Goal: Check status: Check status

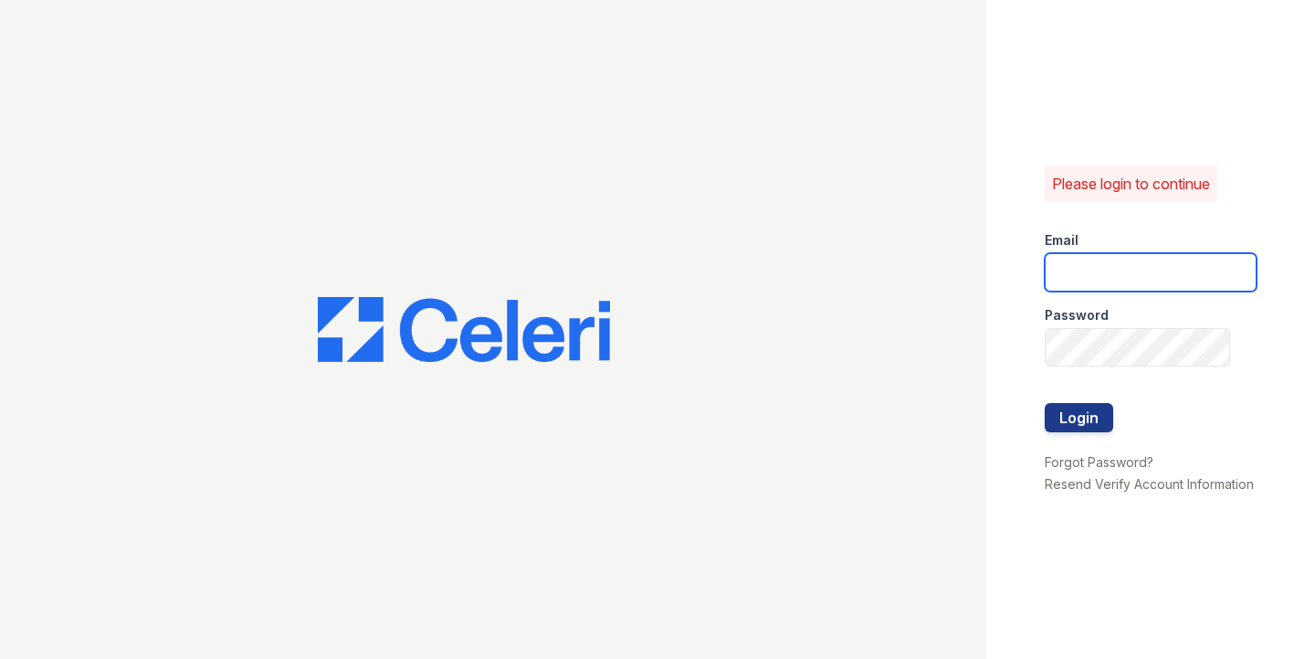
click at [1170, 272] on input "email" at bounding box center [1151, 272] width 212 height 38
type input "catherine@cobaltatl.com"
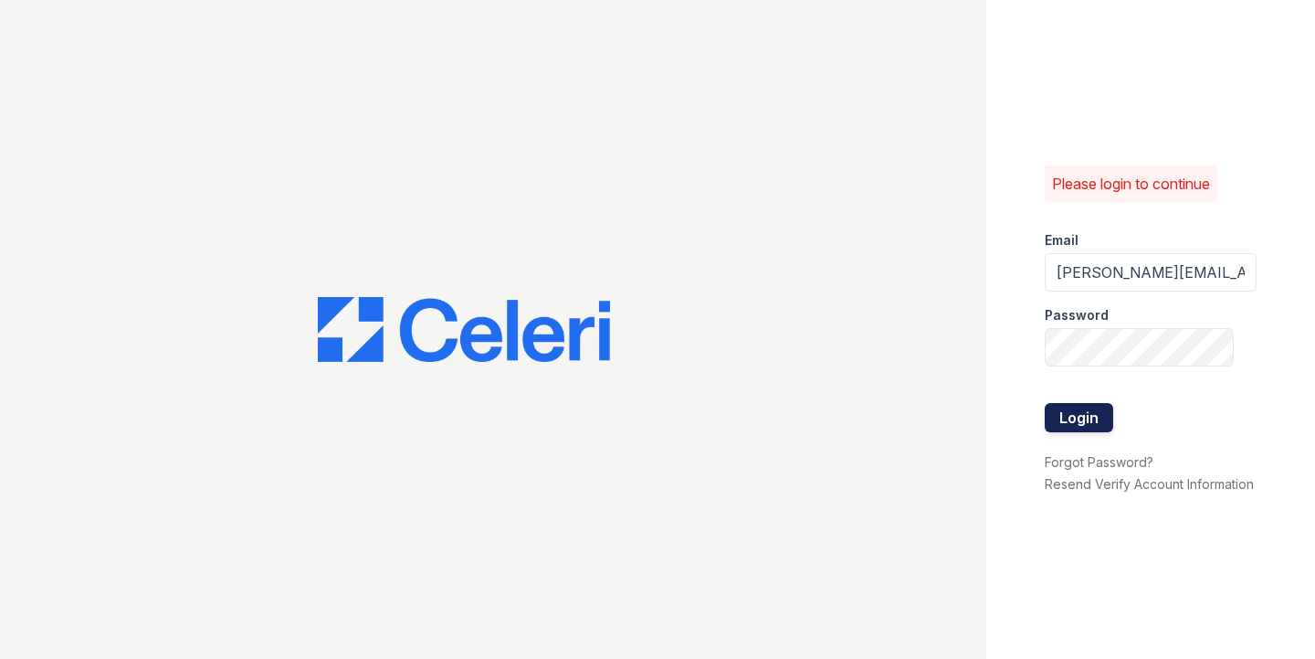
click at [1086, 406] on button "Login" at bounding box center [1079, 417] width 69 height 29
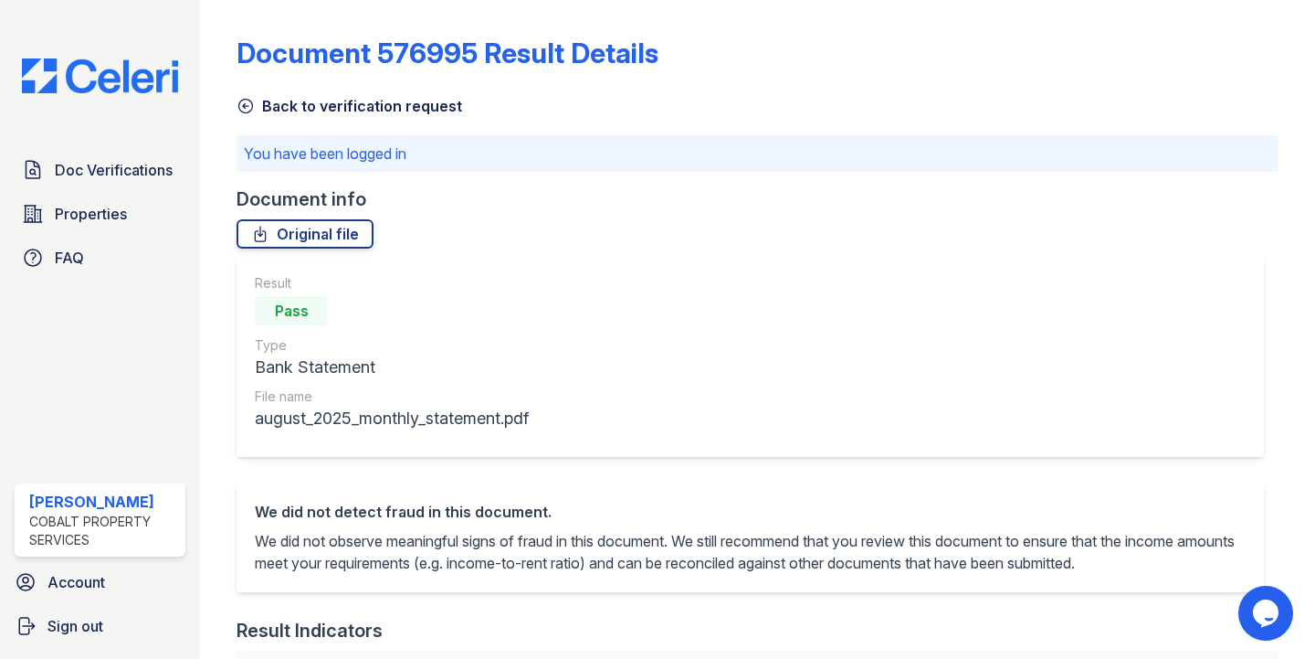
click at [100, 70] on img at bounding box center [99, 75] width 185 height 35
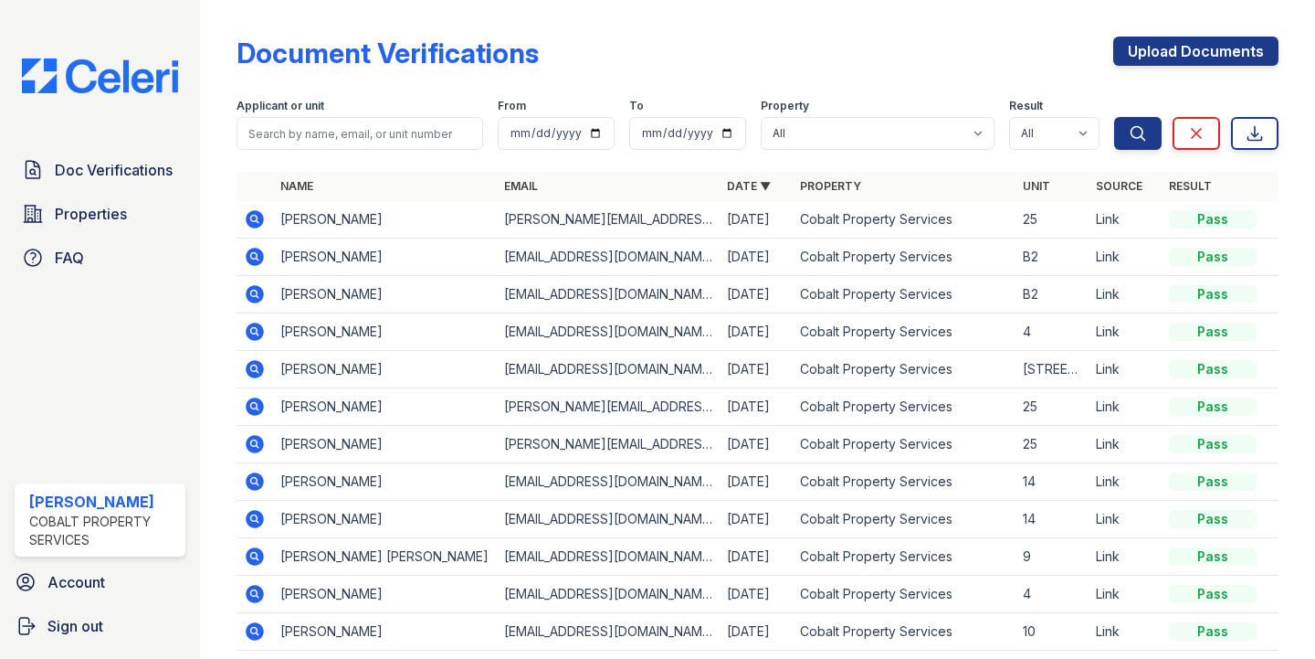
click at [253, 219] on icon at bounding box center [254, 218] width 5 height 5
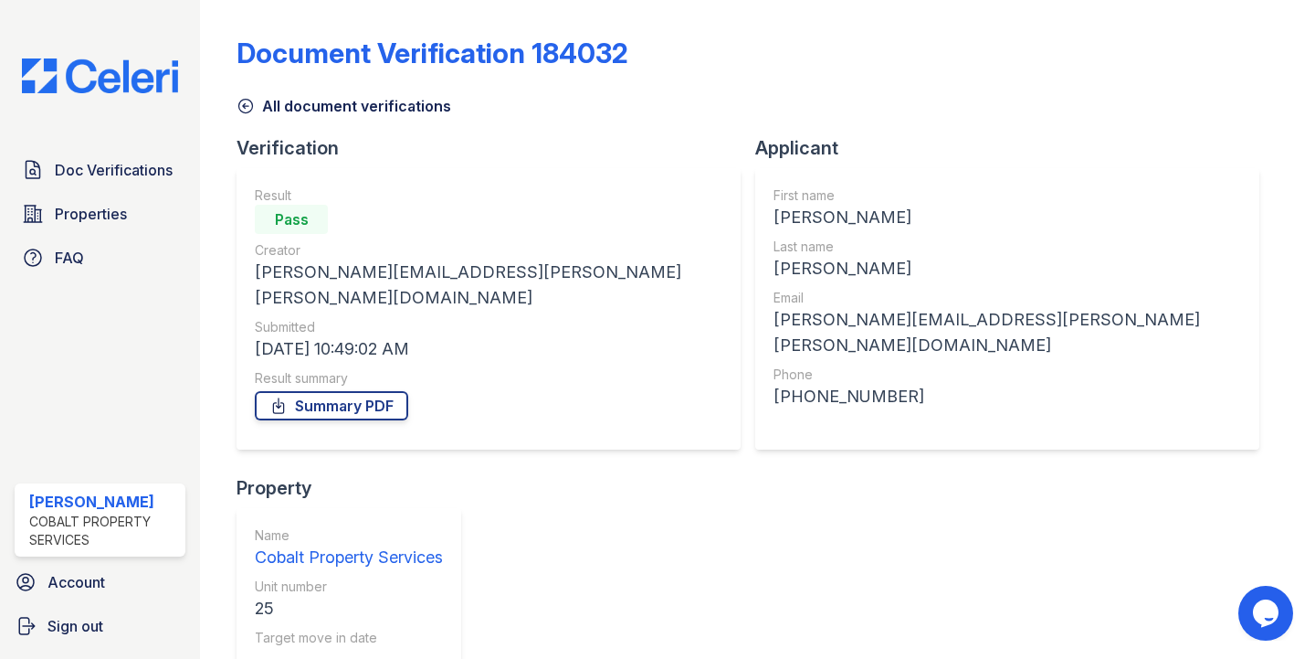
scroll to position [201, 0]
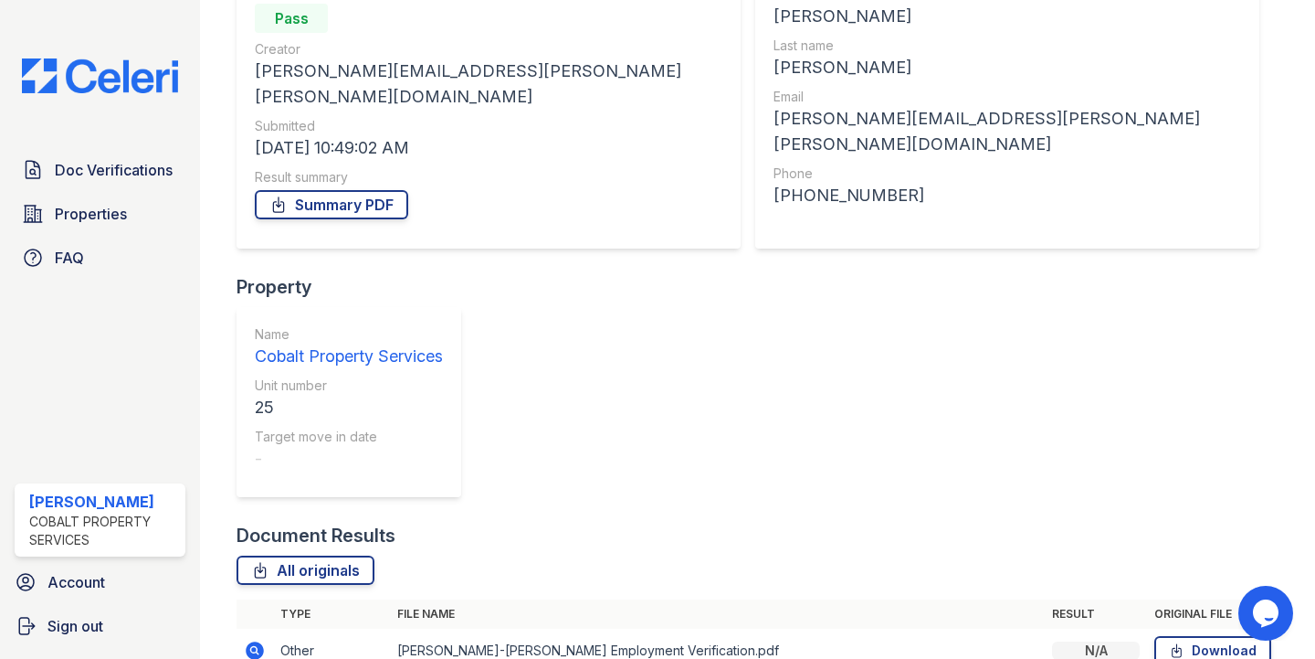
click at [256, 641] on icon at bounding box center [256, 650] width 18 height 18
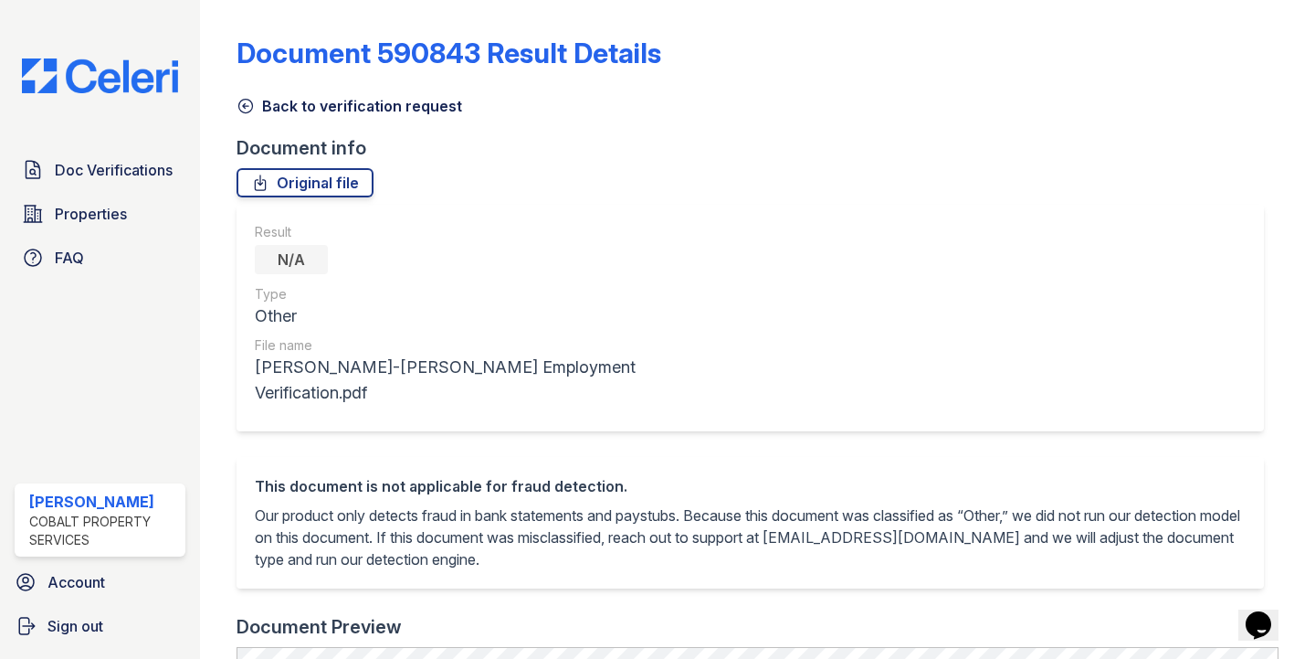
click at [243, 98] on icon at bounding box center [246, 106] width 18 height 18
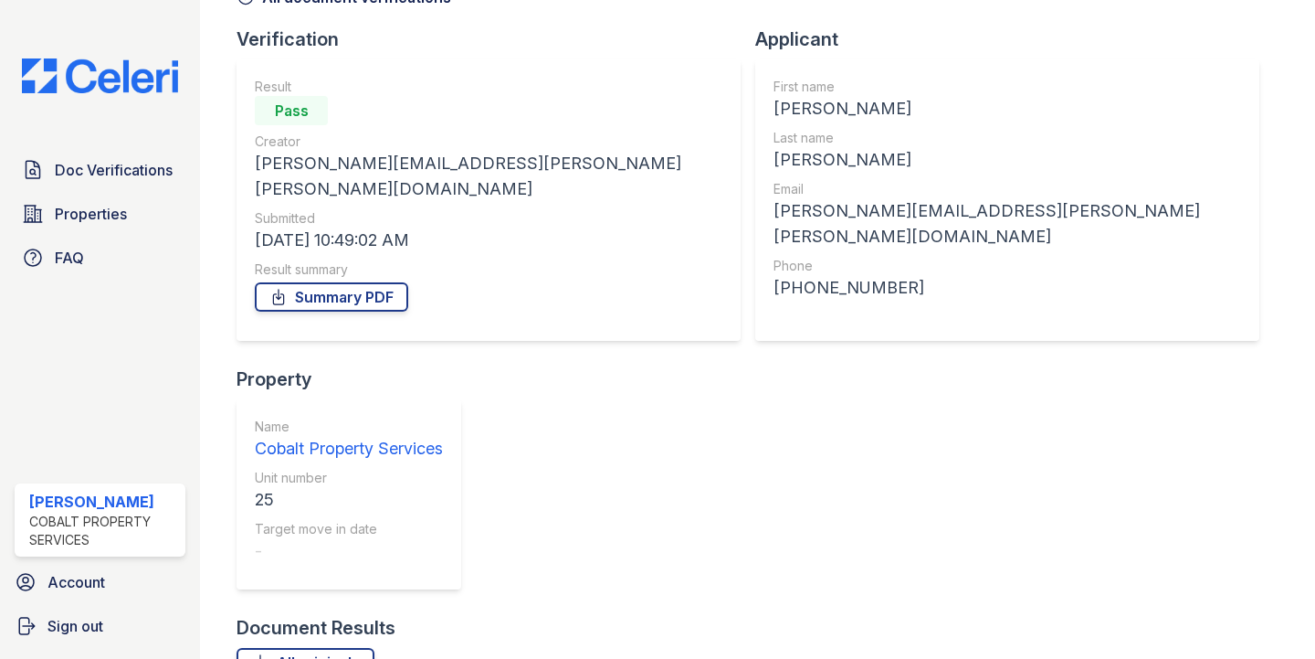
scroll to position [201, 0]
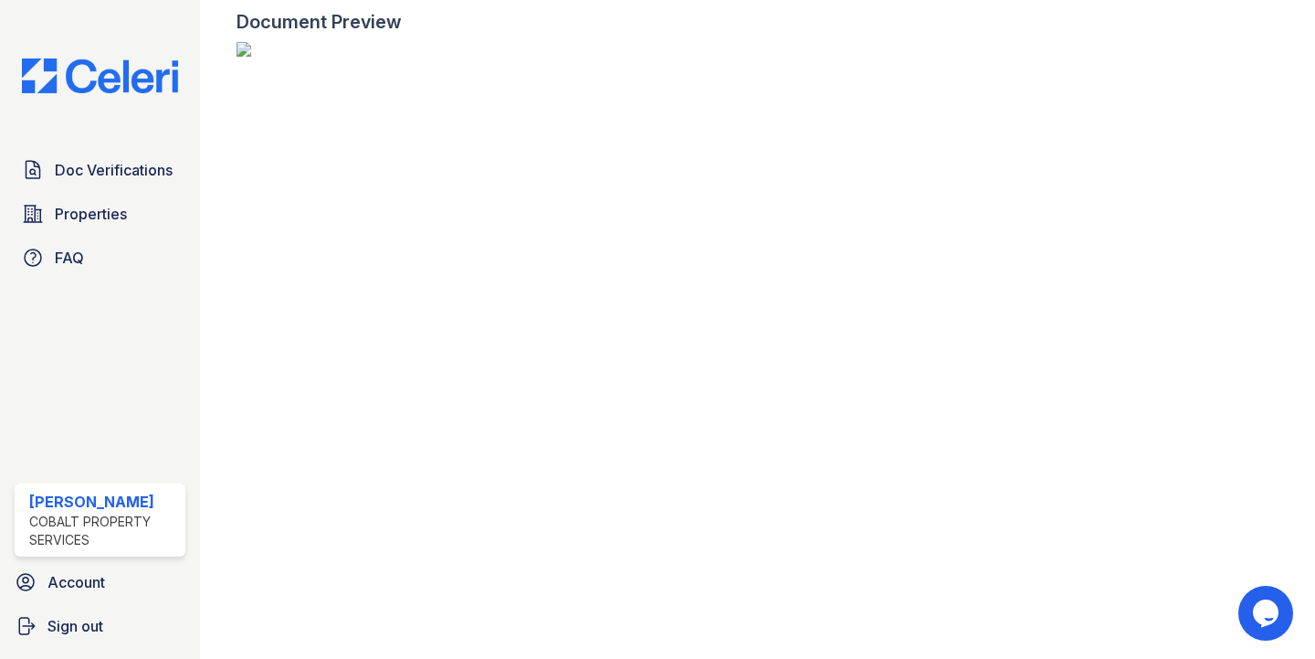
scroll to position [271, 0]
click at [256, 57] on img at bounding box center [758, 49] width 1042 height 15
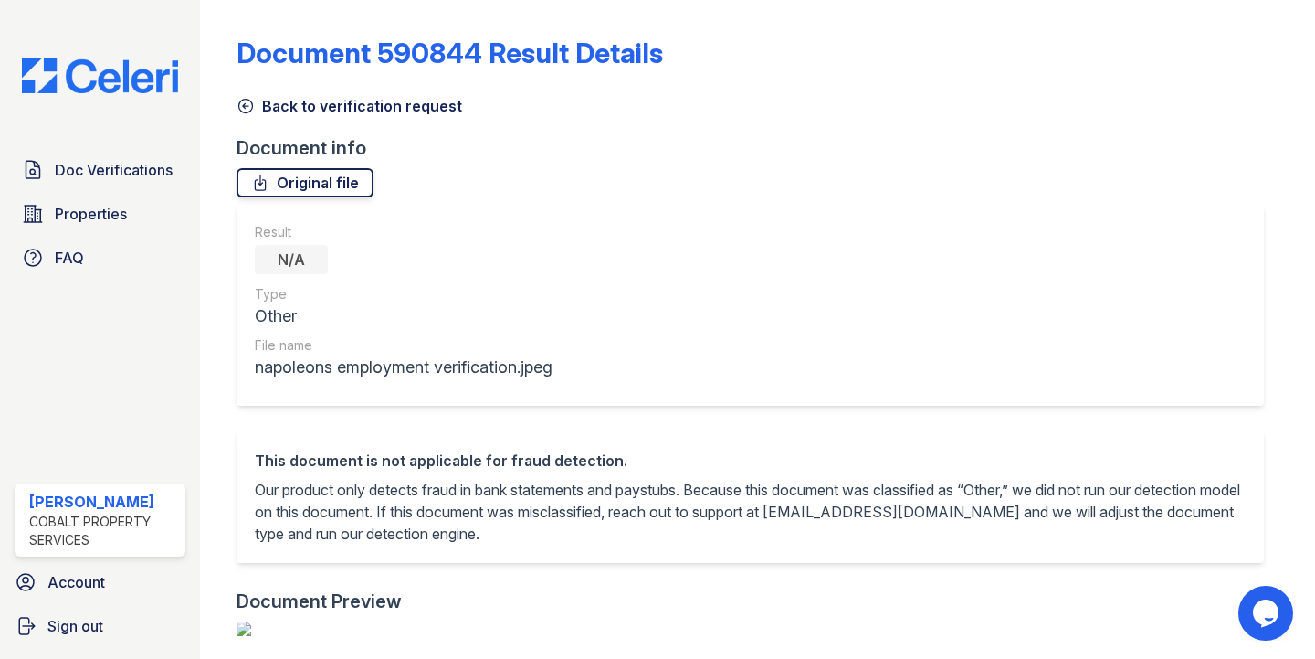
click at [311, 173] on link "Original file" at bounding box center [305, 182] width 137 height 29
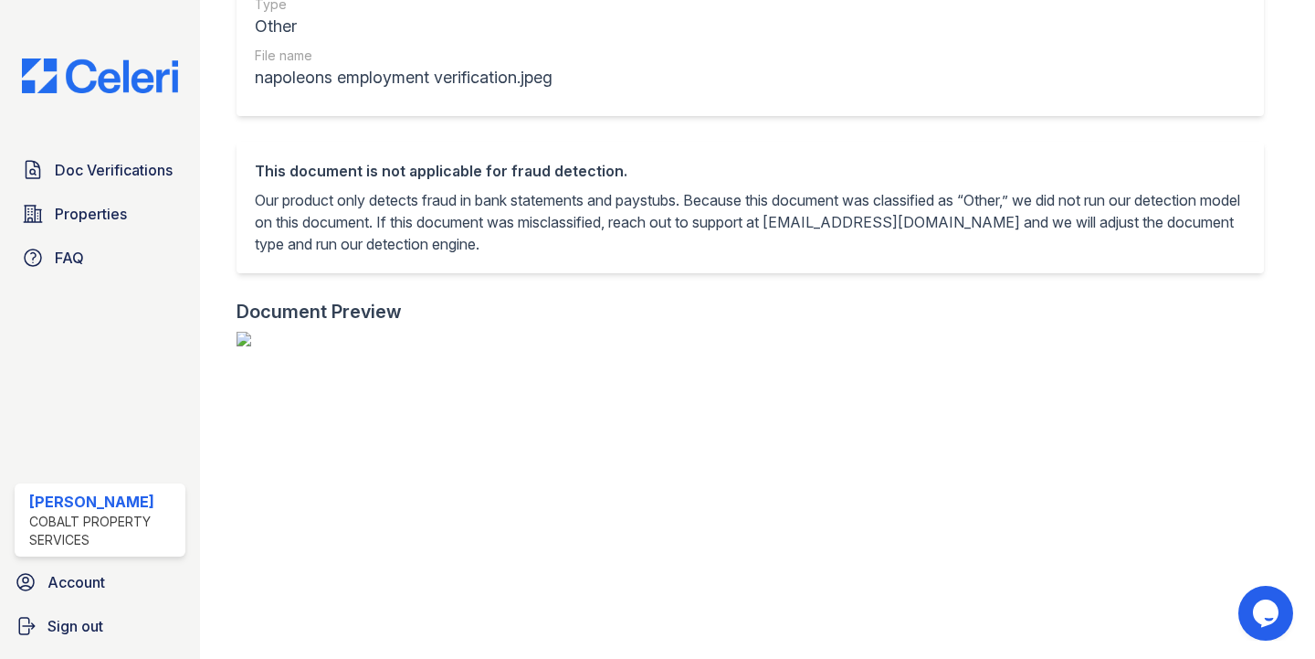
scroll to position [683, 0]
